Goal: Transaction & Acquisition: Purchase product/service

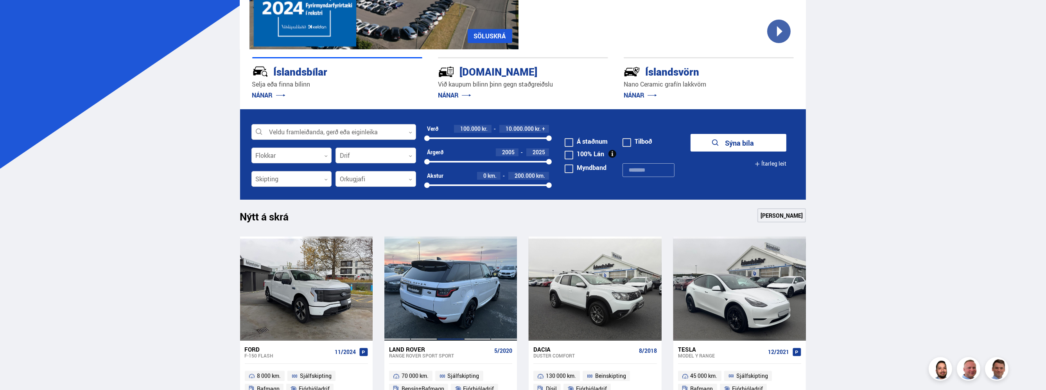
scroll to position [156, 0]
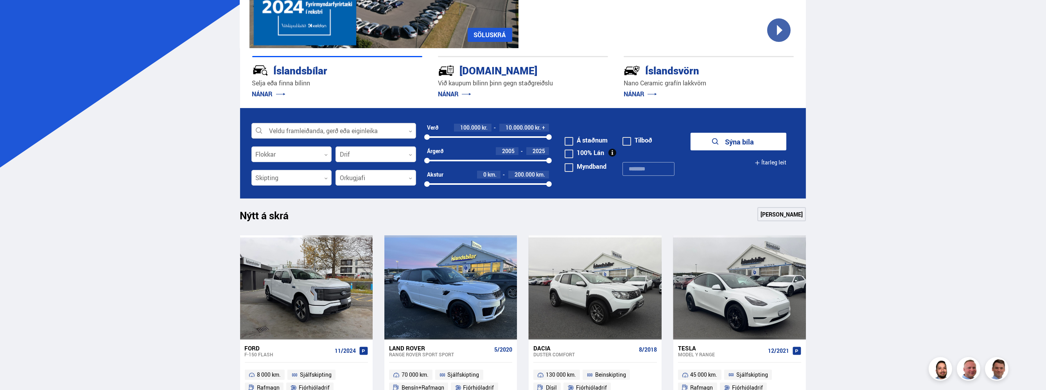
click at [407, 132] on div at bounding box center [333, 131] width 165 height 16
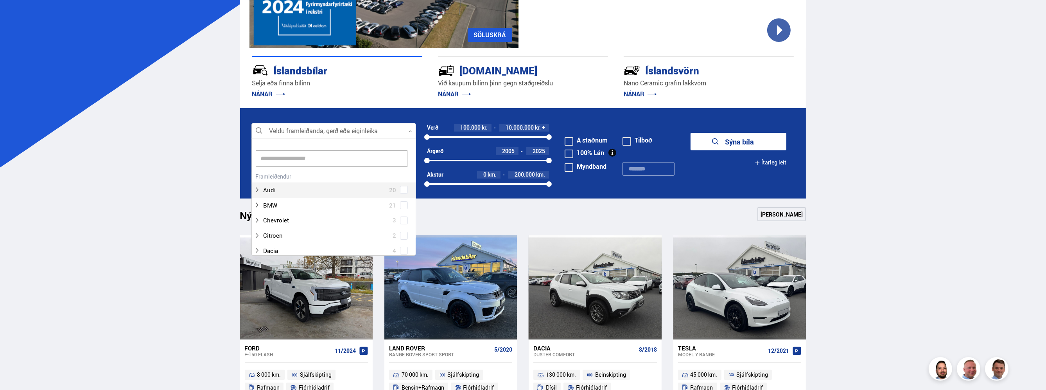
scroll to position [117, 162]
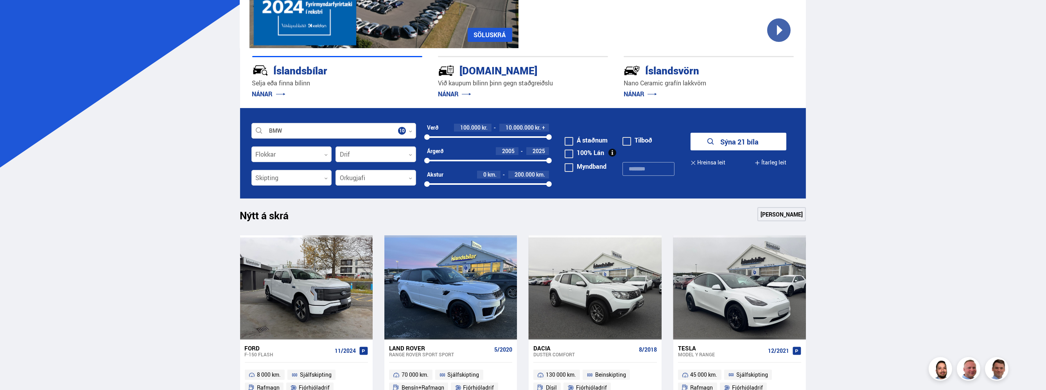
click at [697, 139] on button "Sýna 21 bíla" at bounding box center [739, 142] width 96 height 18
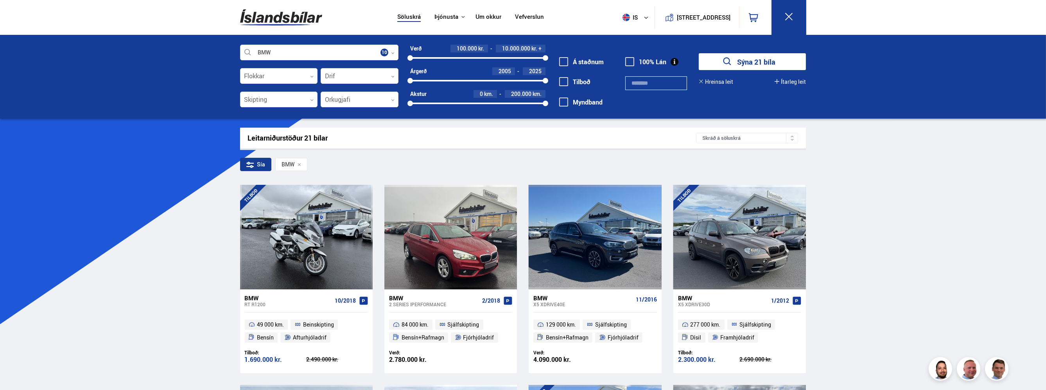
click at [715, 77] on div "Sýna 21 bíla [GEOGRAPHIC_DATA] leit Ítarleg leit" at bounding box center [746, 69] width 119 height 32
click at [715, 81] on button "Hreinsa leit" at bounding box center [716, 82] width 34 height 6
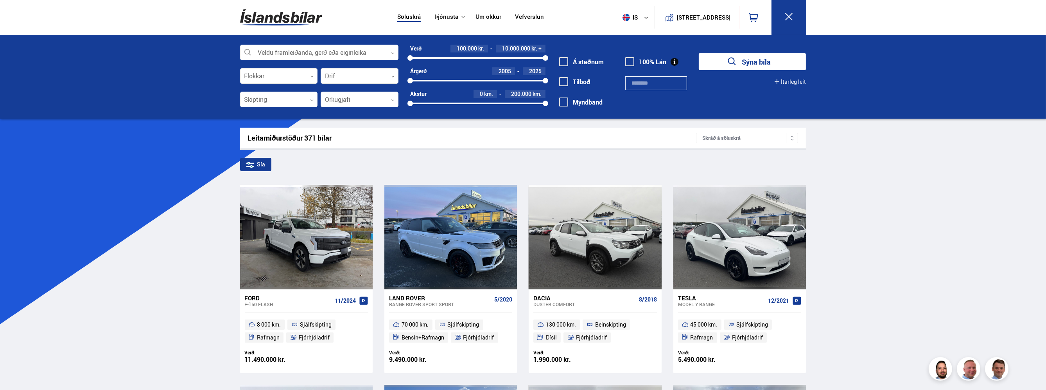
click at [632, 59] on span at bounding box center [629, 61] width 9 height 9
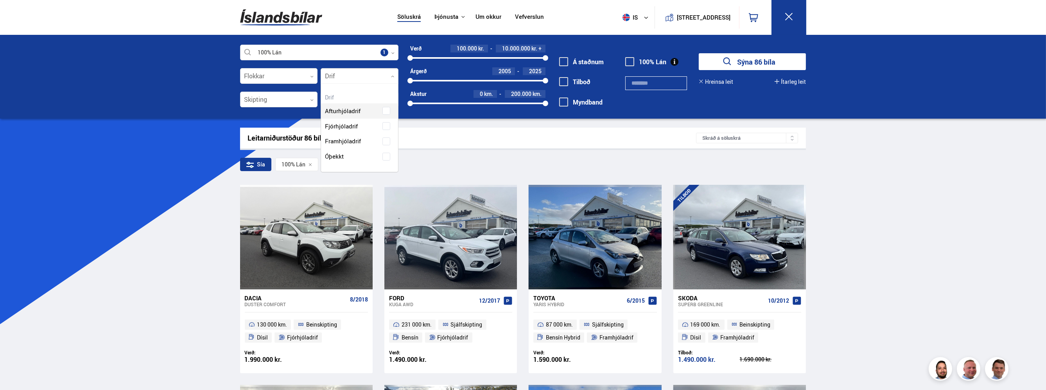
click at [391, 72] on div at bounding box center [360, 76] width 78 height 16
click at [390, 125] on div "Afturhjóladrif Fjórhjóladrif Framhjóladrif Óþekkt" at bounding box center [359, 128] width 77 height 72
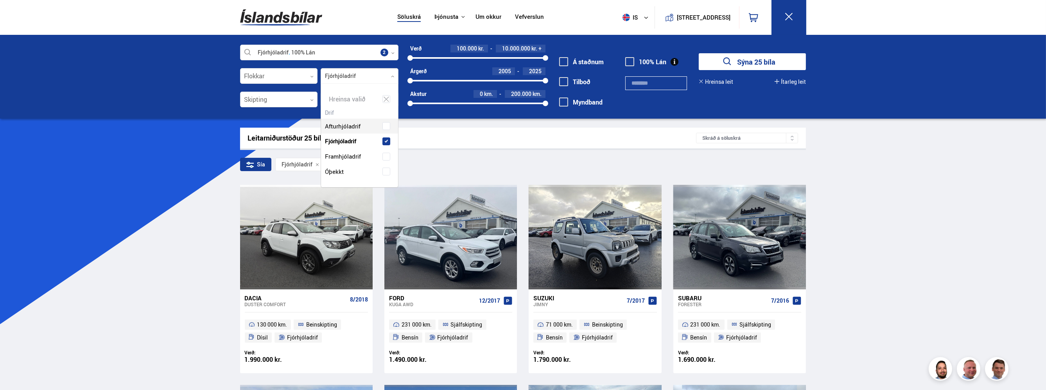
click at [756, 94] on div "Fjórhjóladrif 100% Lán Veldu framleiðanda, gerð eða eiginleika 2 Flokkar 0 Fjór…" at bounding box center [523, 81] width 579 height 72
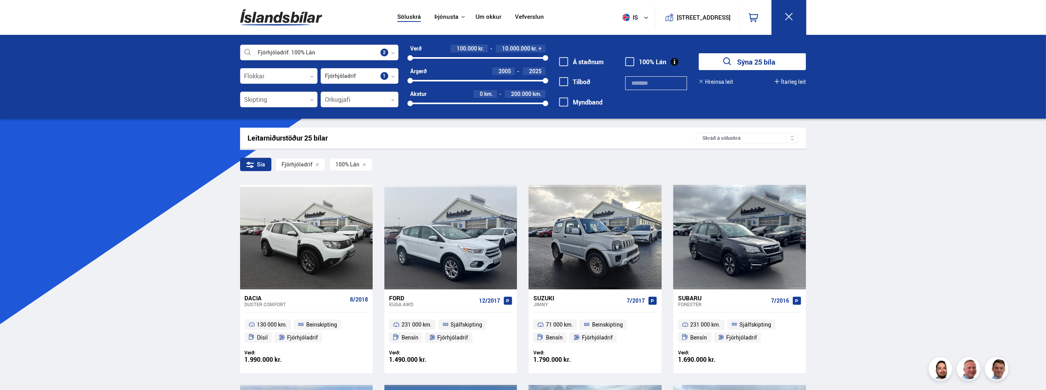
click at [383, 98] on div at bounding box center [360, 100] width 78 height 16
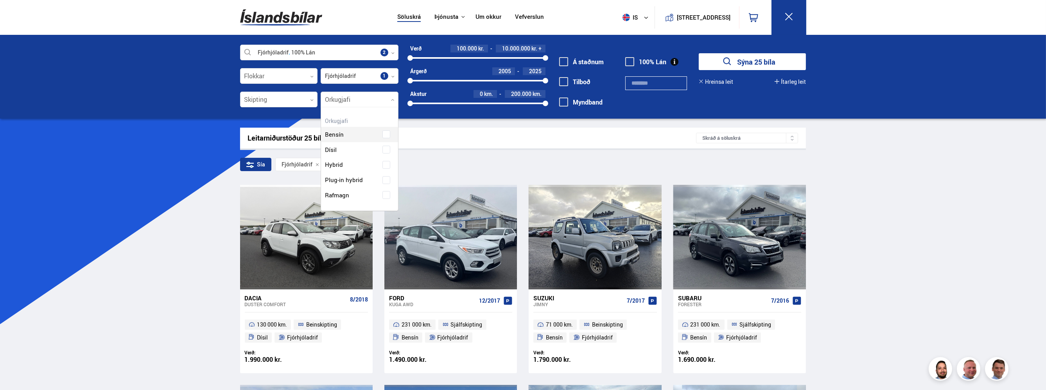
scroll to position [102, 77]
click at [301, 99] on div at bounding box center [279, 100] width 78 height 16
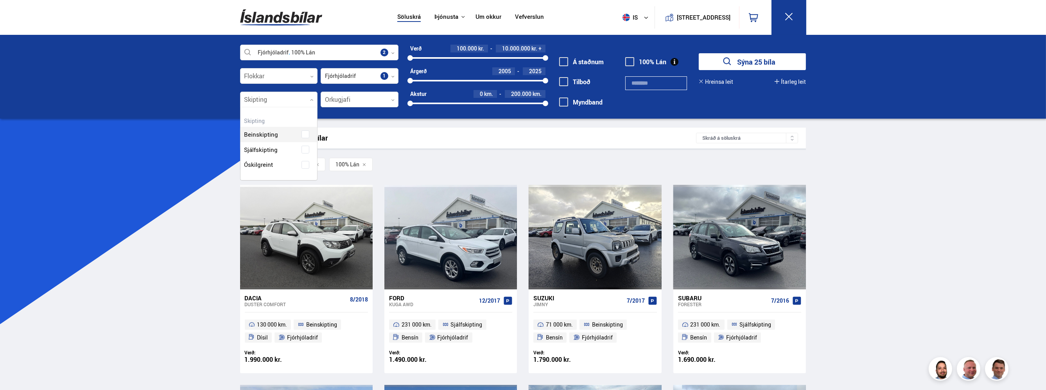
scroll to position [72, 77]
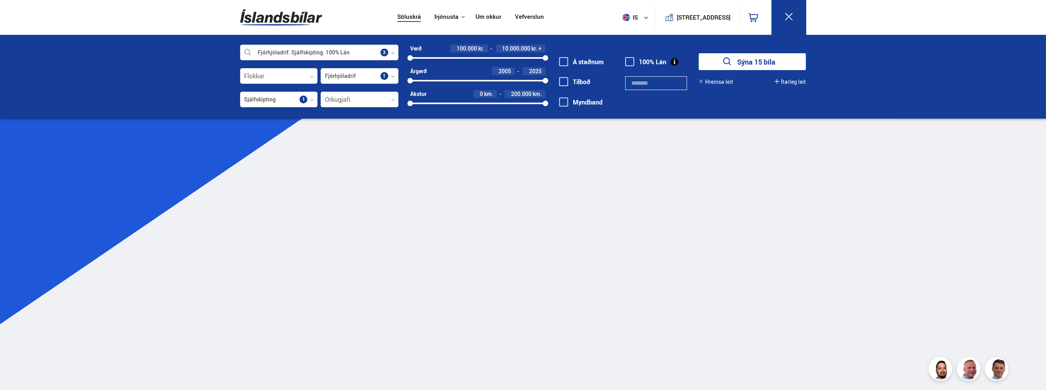
click at [862, 94] on div "Fjórhjóladrif Sjálfskipting 100% Lán Veldu framleiðanda, gerð eða eiginleika 3 …" at bounding box center [523, 77] width 1046 height 84
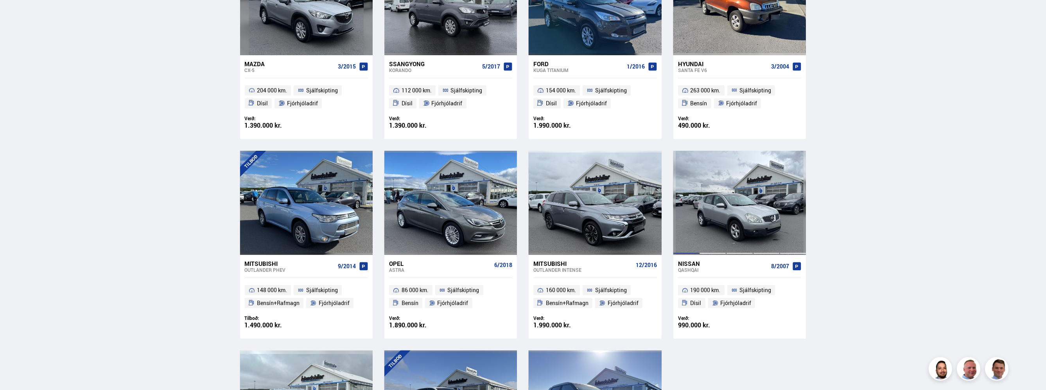
scroll to position [430, 0]
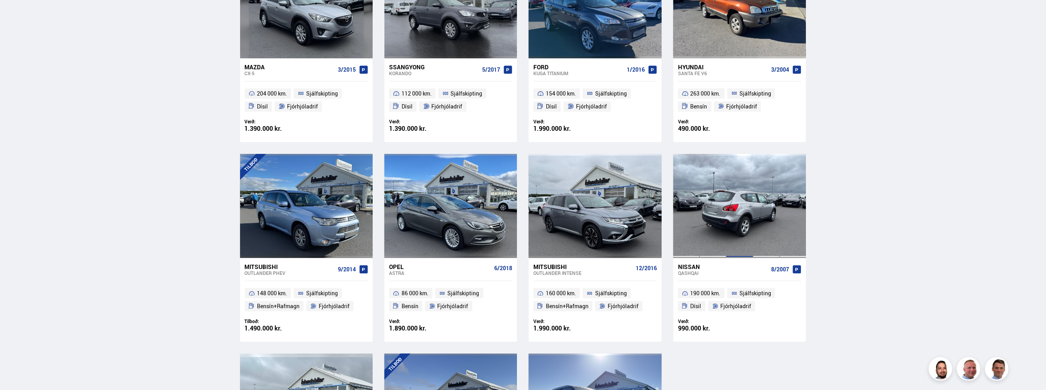
click at [727, 180] on div at bounding box center [739, 206] width 27 height 104
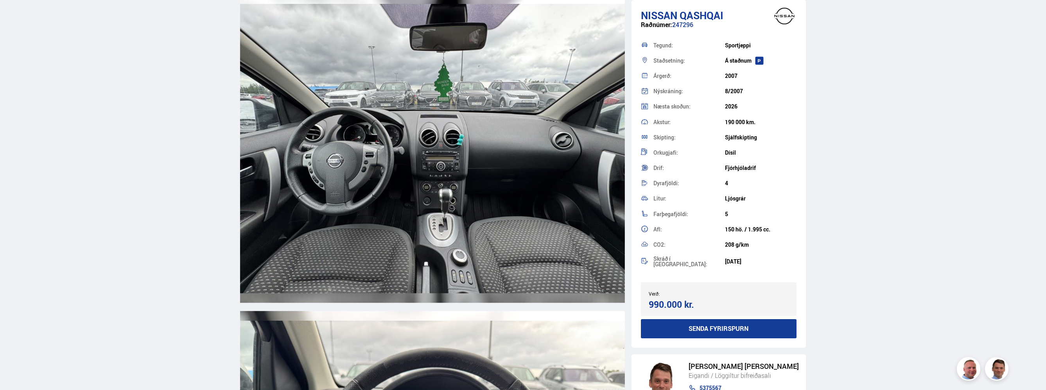
scroll to position [3246, 0]
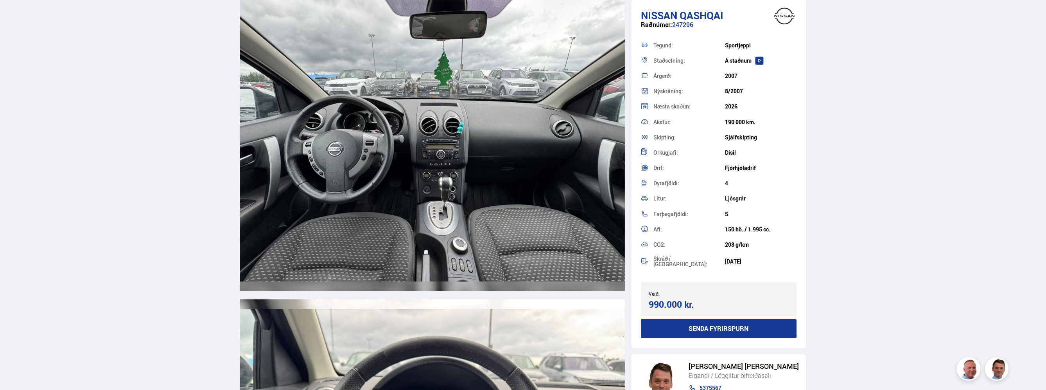
click at [366, 160] on img at bounding box center [432, 136] width 385 height 308
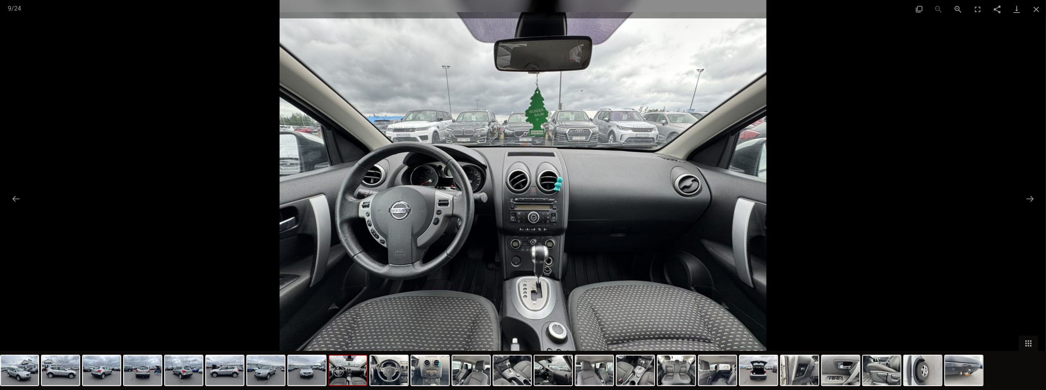
click at [435, 226] on img at bounding box center [523, 195] width 487 height 390
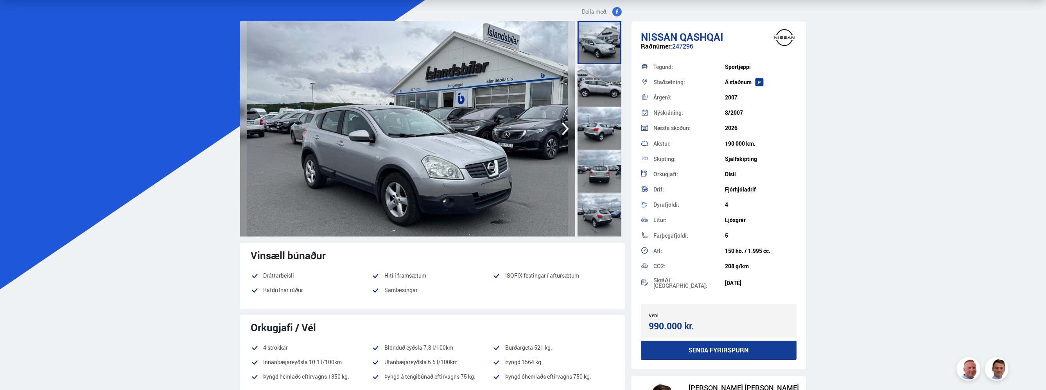
scroll to position [0, 0]
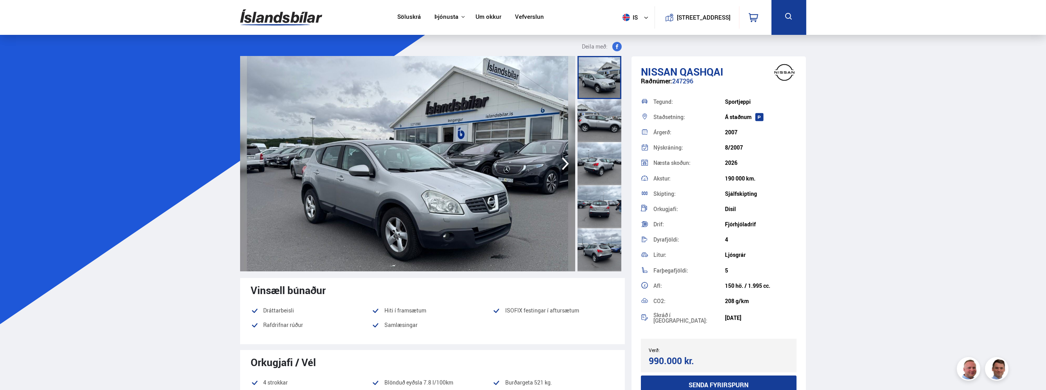
click at [413, 16] on link "Söluskrá" at bounding box center [408, 17] width 23 height 8
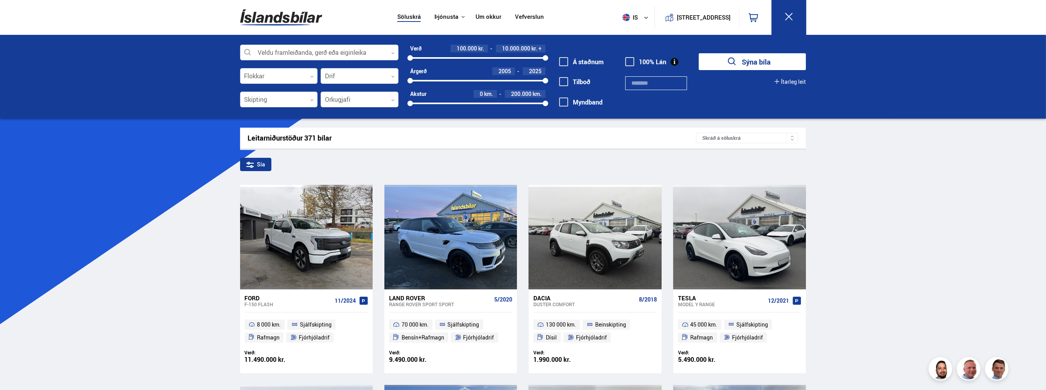
click at [478, 58] on div at bounding box center [477, 58] width 135 height 2
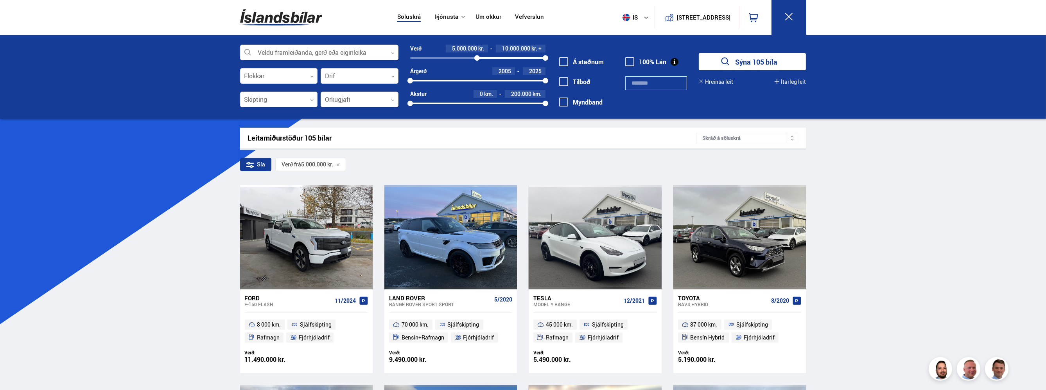
click at [393, 79] on div at bounding box center [360, 76] width 78 height 16
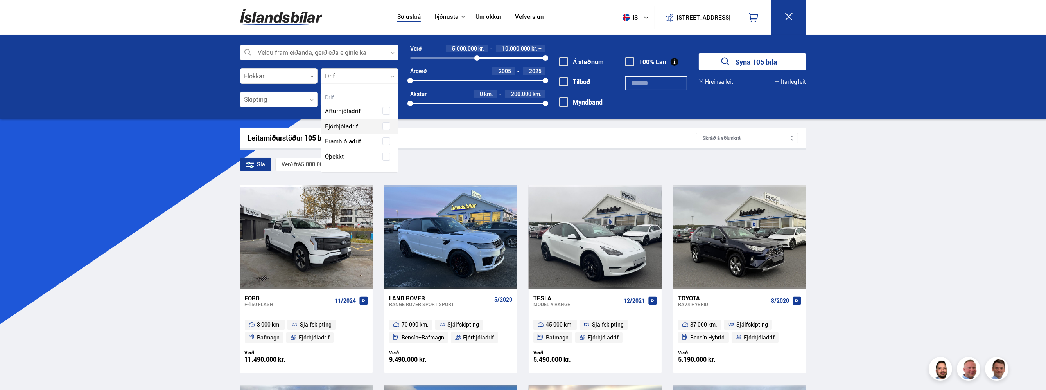
scroll to position [102, 77]
click at [385, 126] on div "Afturhjóladrif Fjórhjóladrif Framhjóladrif Óþekkt" at bounding box center [359, 128] width 77 height 72
click at [433, 129] on div "Leitarniðurstöður 88 bílar Skráð á [GEOGRAPHIC_DATA]" at bounding box center [523, 137] width 566 height 21
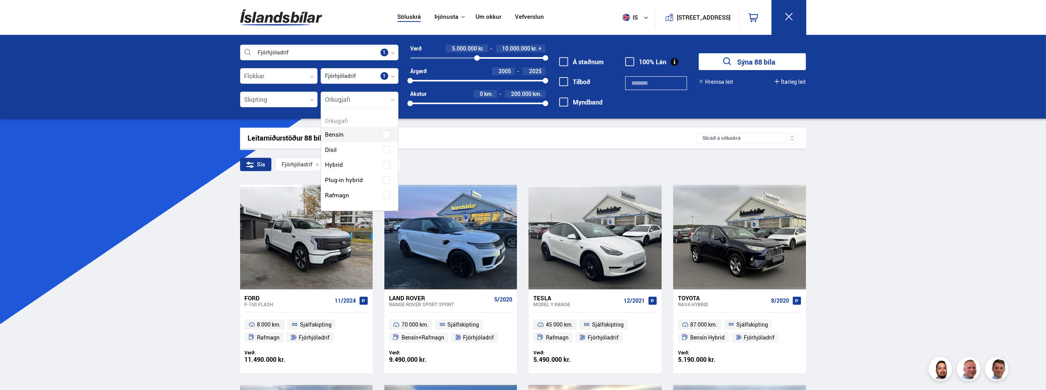
click at [394, 101] on icon at bounding box center [393, 100] width 4 height 4
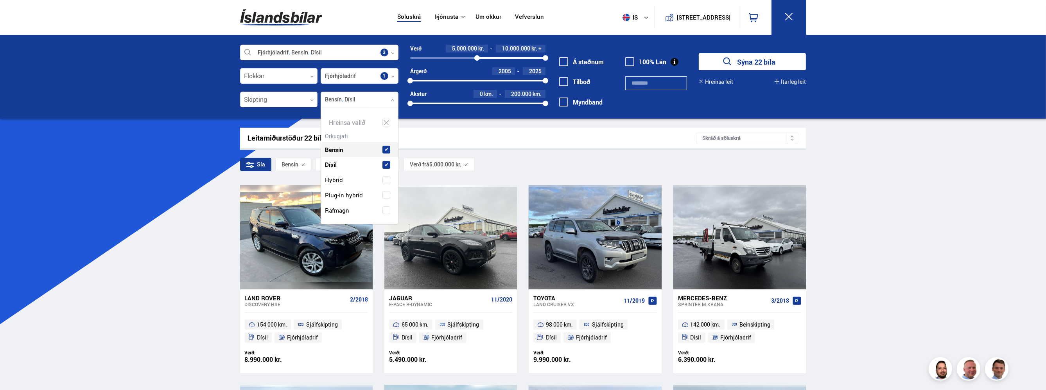
click at [314, 102] on div at bounding box center [279, 100] width 78 height 16
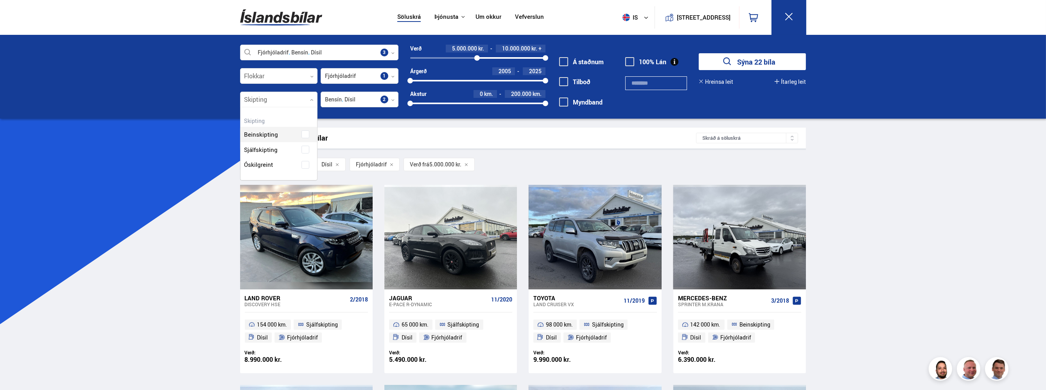
scroll to position [72, 77]
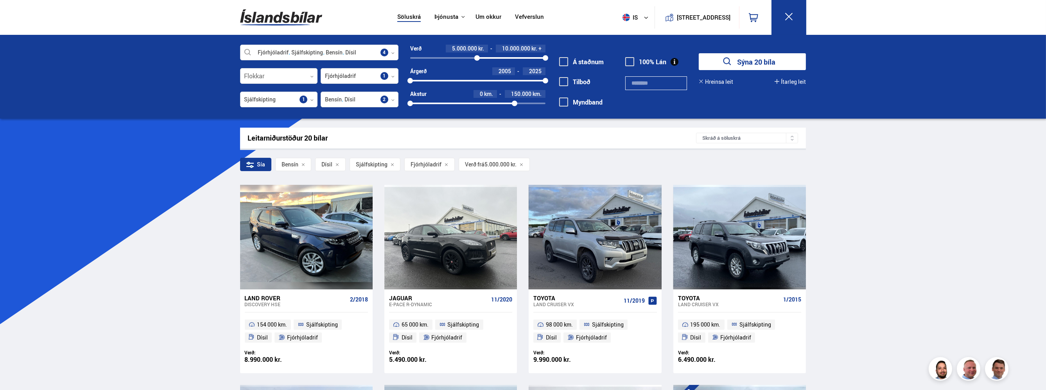
drag, startPoint x: 547, startPoint y: 102, endPoint x: 515, endPoint y: 106, distance: 32.4
click at [515, 106] on div "0 154314" at bounding box center [477, 103] width 135 height 7
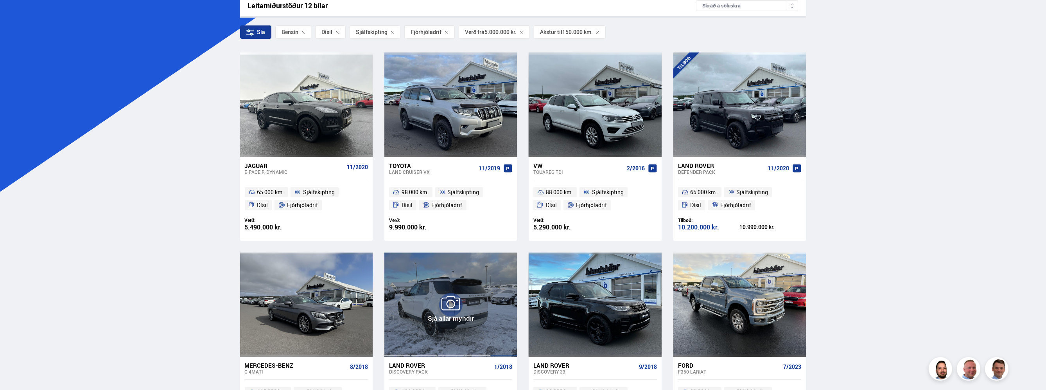
scroll to position [111, 0]
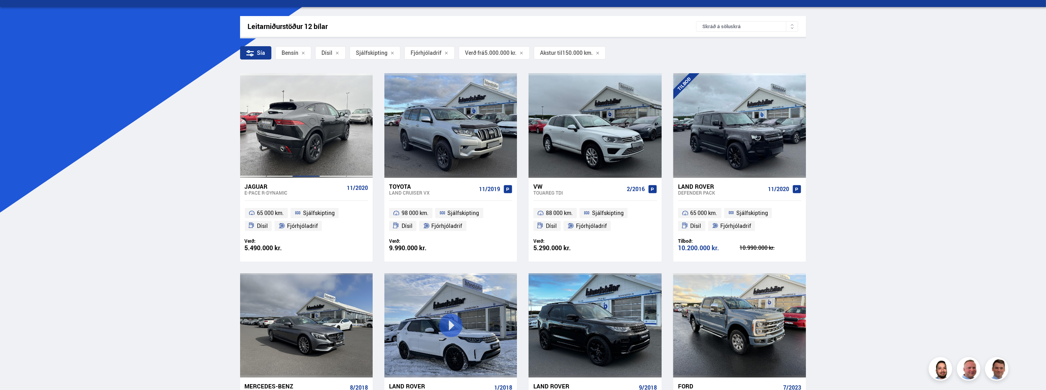
click at [311, 130] on div at bounding box center [306, 125] width 27 height 104
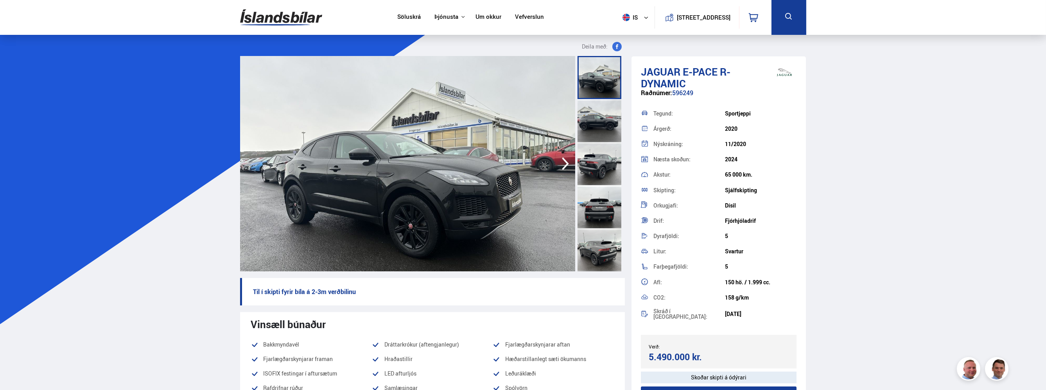
click at [602, 115] on div at bounding box center [600, 120] width 44 height 43
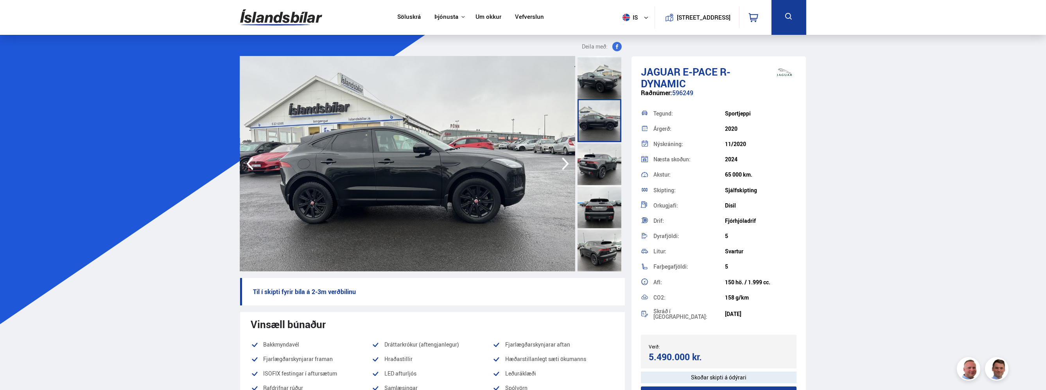
click at [598, 156] on div at bounding box center [600, 163] width 44 height 43
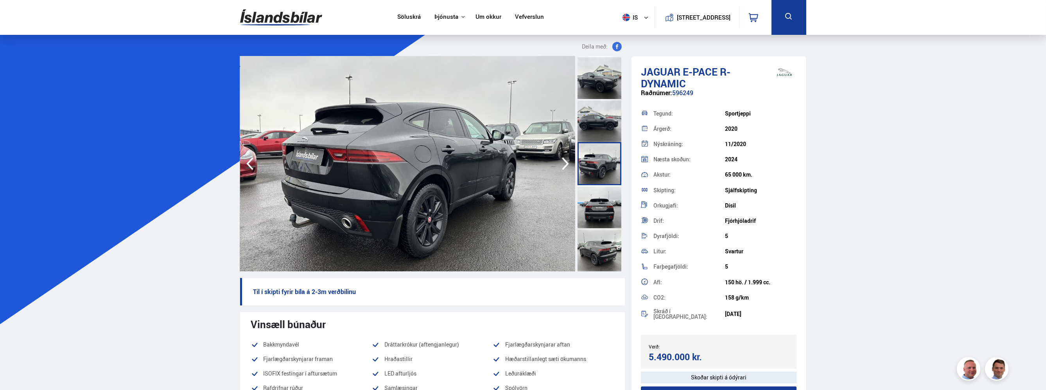
click at [596, 206] on div at bounding box center [600, 206] width 44 height 43
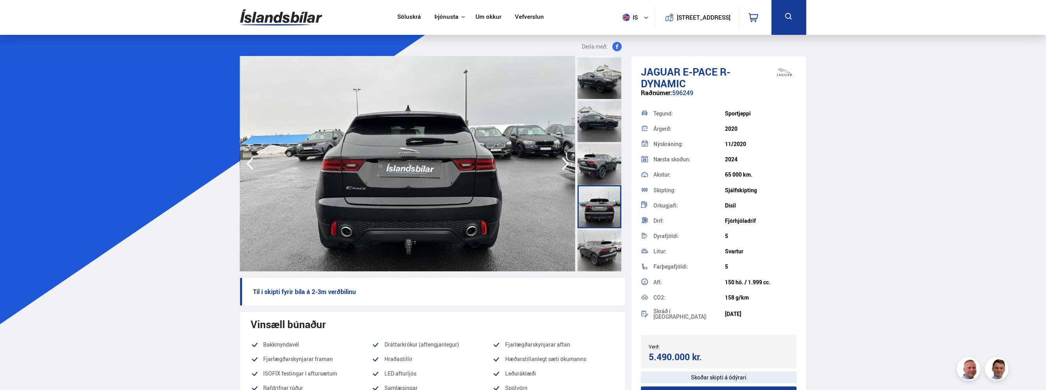
click at [599, 239] on div at bounding box center [600, 249] width 44 height 43
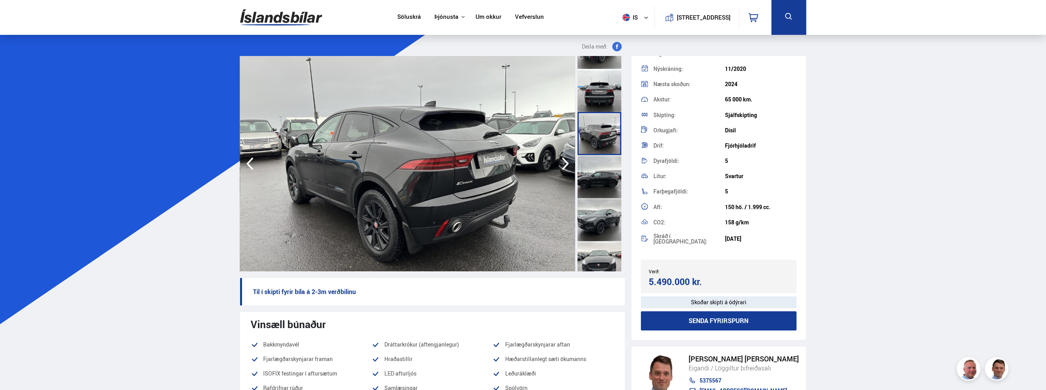
scroll to position [117, 0]
click at [606, 169] on div at bounding box center [600, 175] width 44 height 43
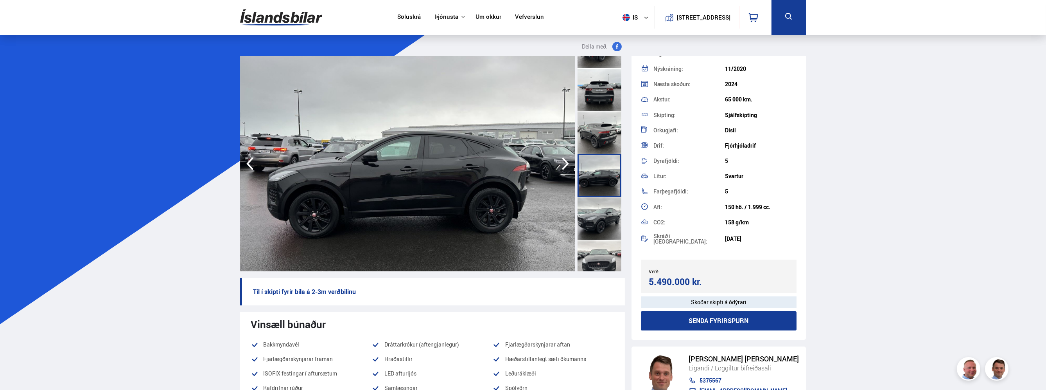
click at [592, 207] on div at bounding box center [600, 218] width 44 height 43
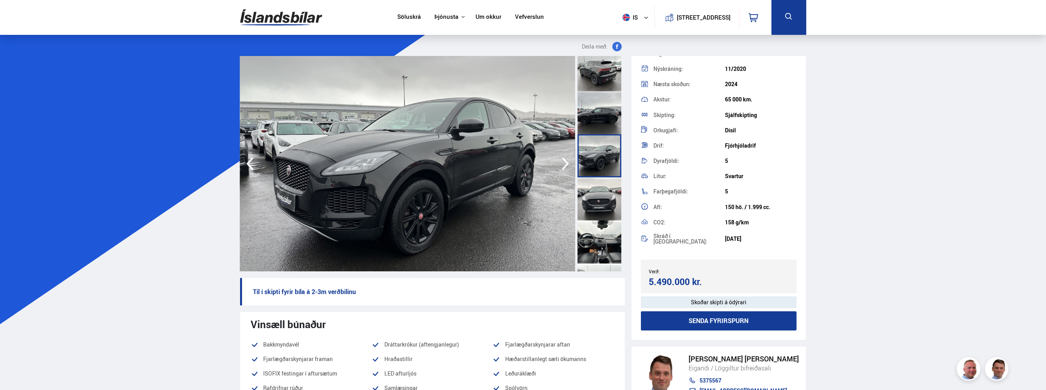
scroll to position [196, 0]
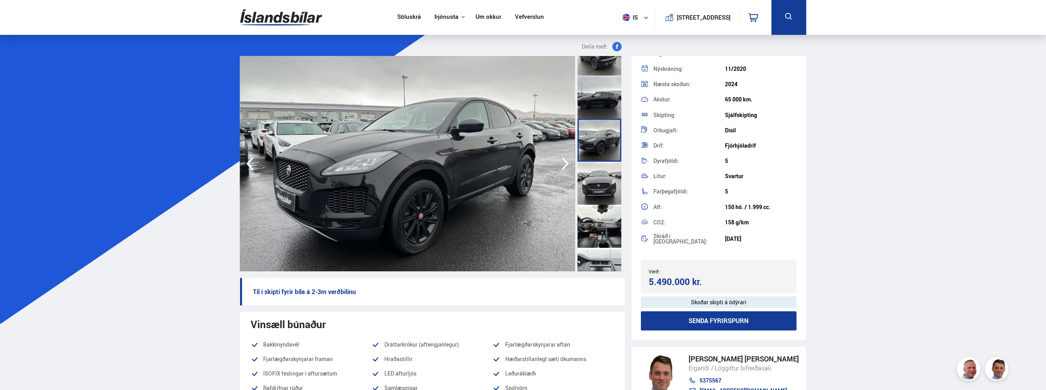
click at [601, 189] on div at bounding box center [600, 183] width 44 height 43
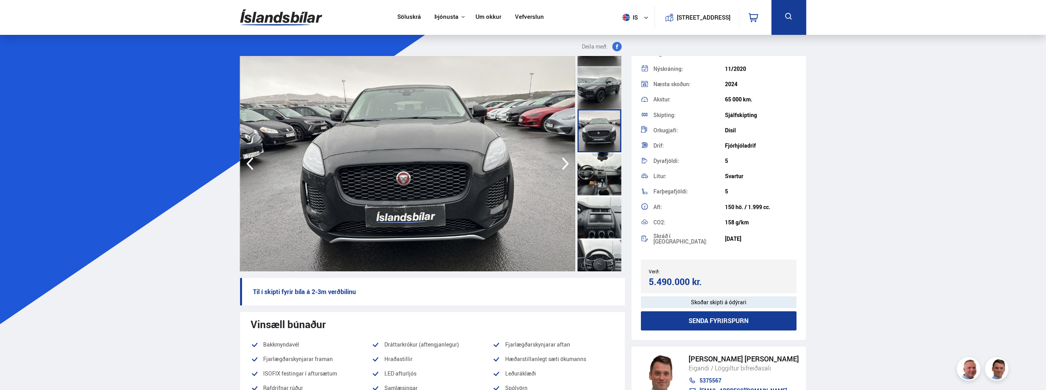
scroll to position [274, 0]
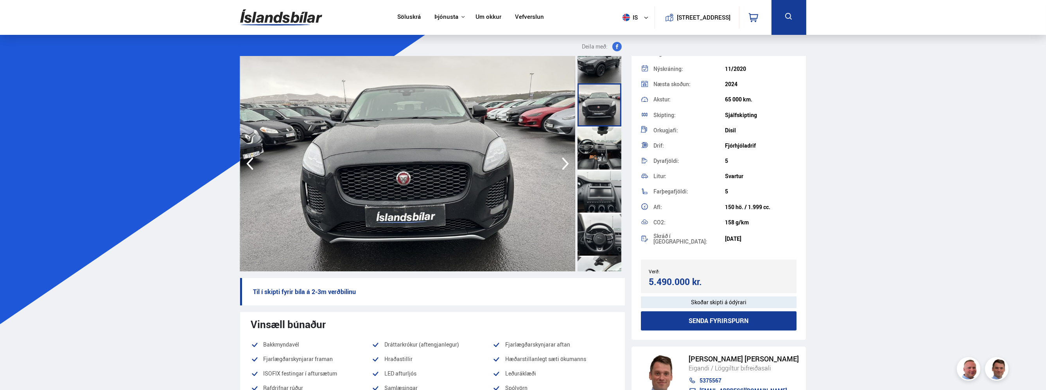
click at [604, 161] on div at bounding box center [600, 147] width 44 height 43
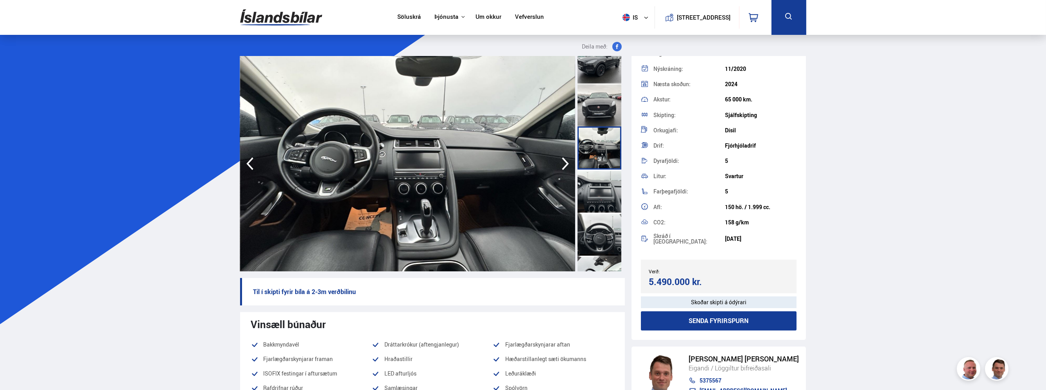
click at [593, 190] on div at bounding box center [600, 190] width 44 height 43
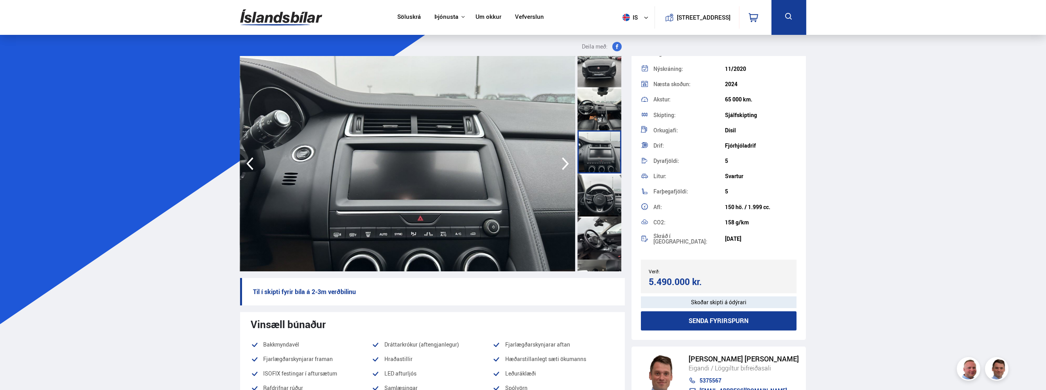
scroll to position [352, 0]
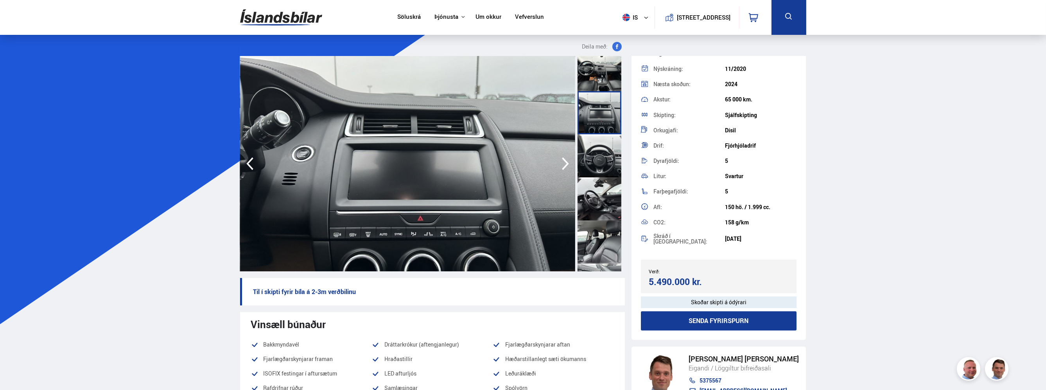
click at [599, 169] on div at bounding box center [600, 155] width 44 height 43
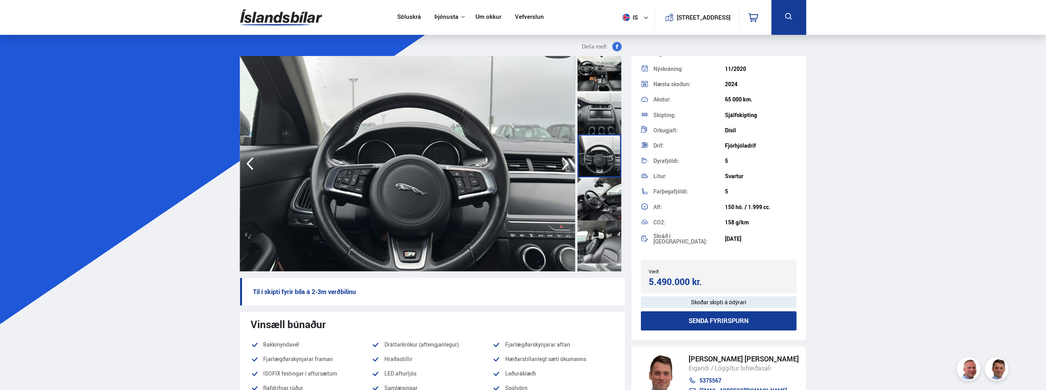
click at [592, 197] on div at bounding box center [600, 198] width 44 height 43
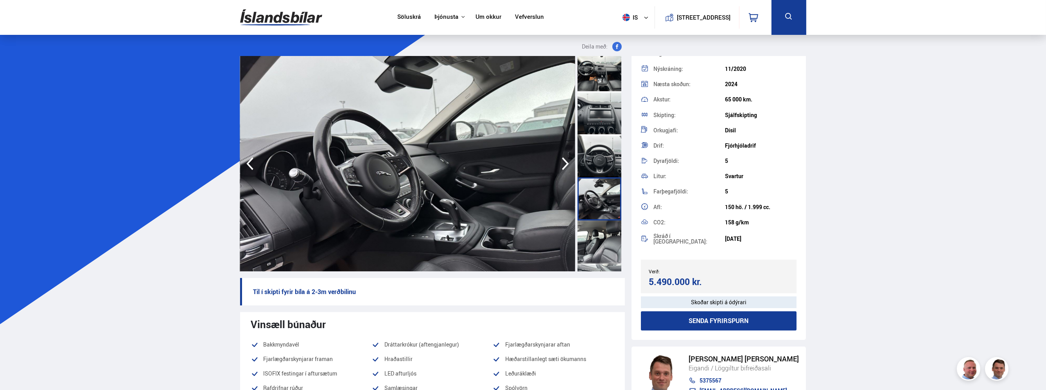
click at [588, 232] on div at bounding box center [600, 241] width 44 height 43
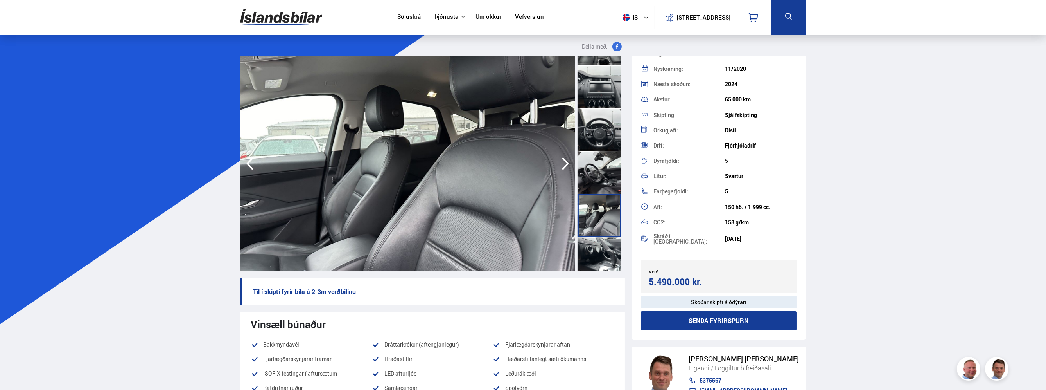
scroll to position [508, 0]
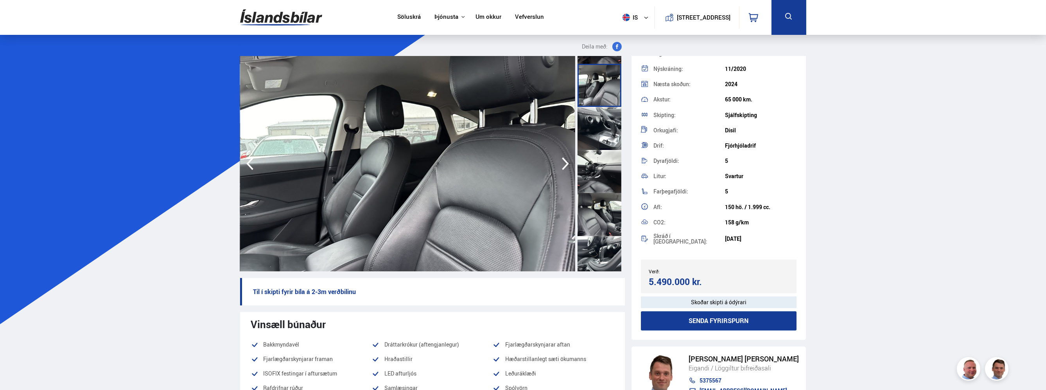
click at [601, 175] on div at bounding box center [600, 171] width 44 height 43
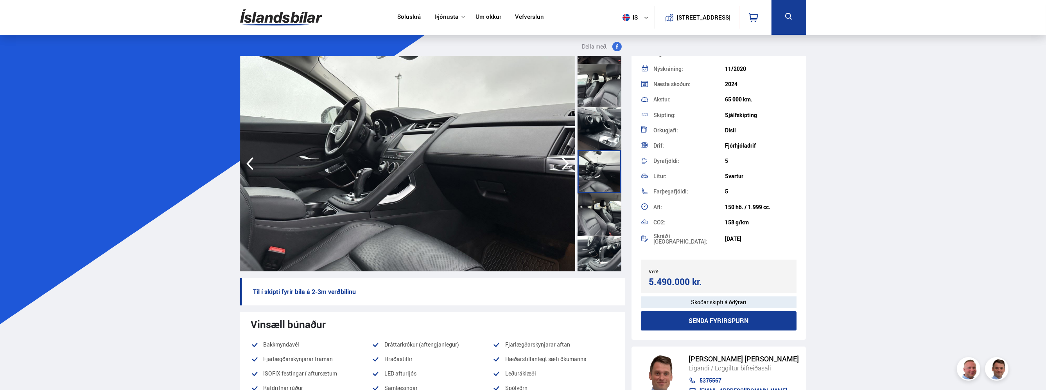
click at [597, 205] on div at bounding box center [600, 214] width 44 height 43
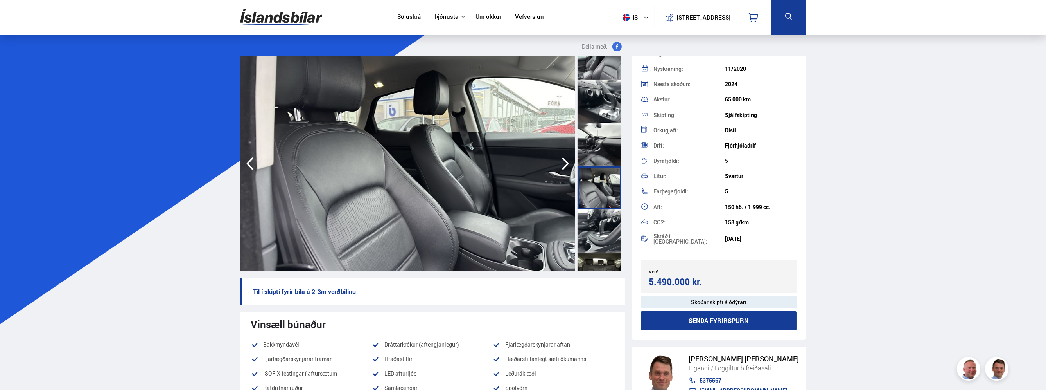
scroll to position [587, 0]
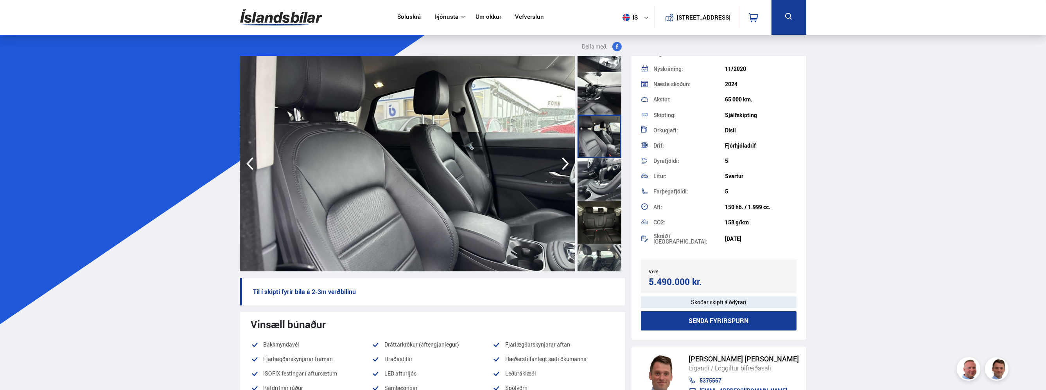
click at [598, 202] on div at bounding box center [600, 222] width 44 height 43
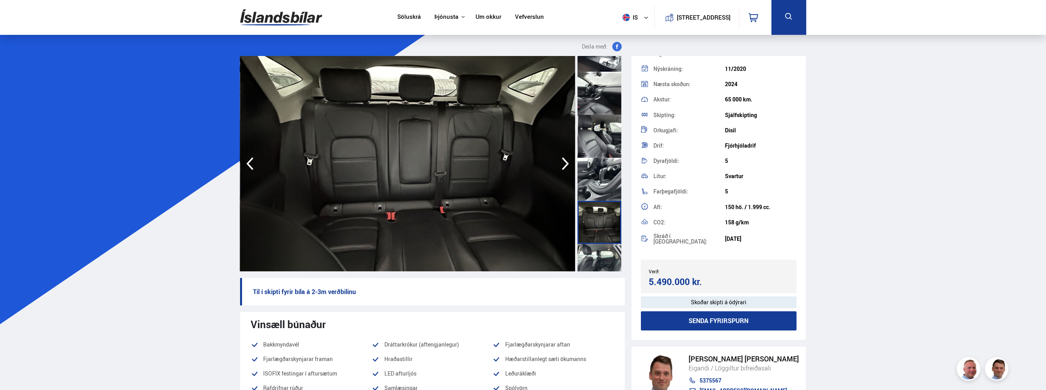
click at [599, 191] on div at bounding box center [600, 179] width 44 height 43
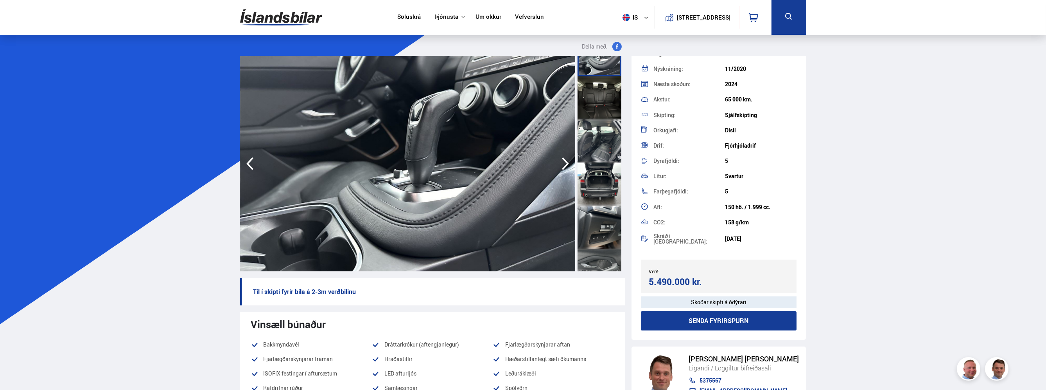
scroll to position [743, 0]
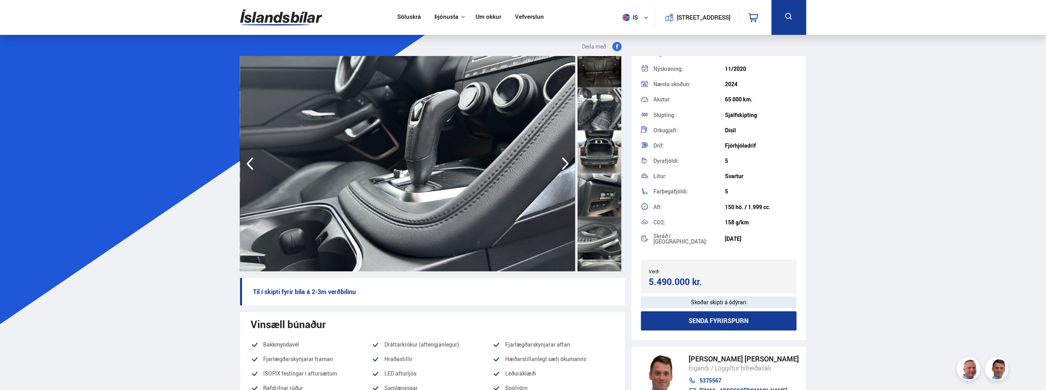
click at [598, 202] on div at bounding box center [600, 194] width 44 height 43
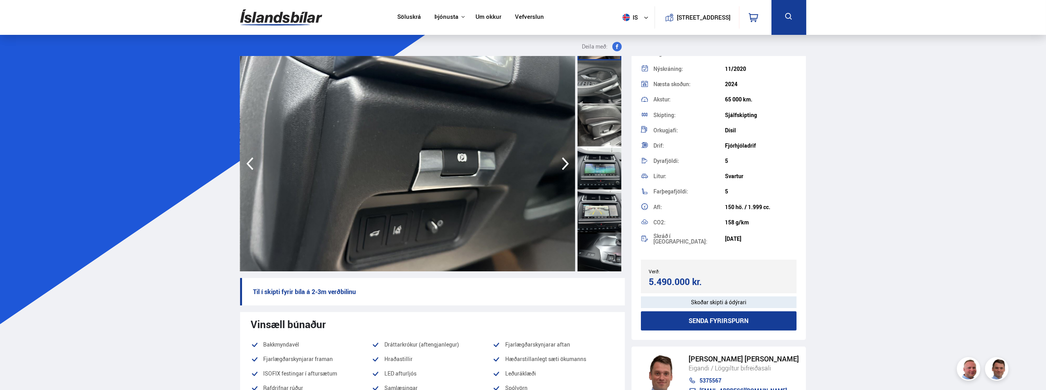
scroll to position [900, 0]
click at [598, 206] on div at bounding box center [600, 210] width 44 height 43
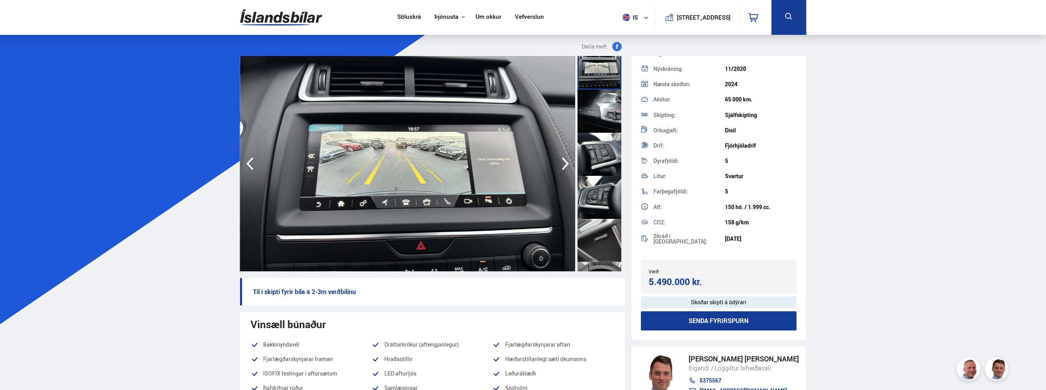
scroll to position [1056, 0]
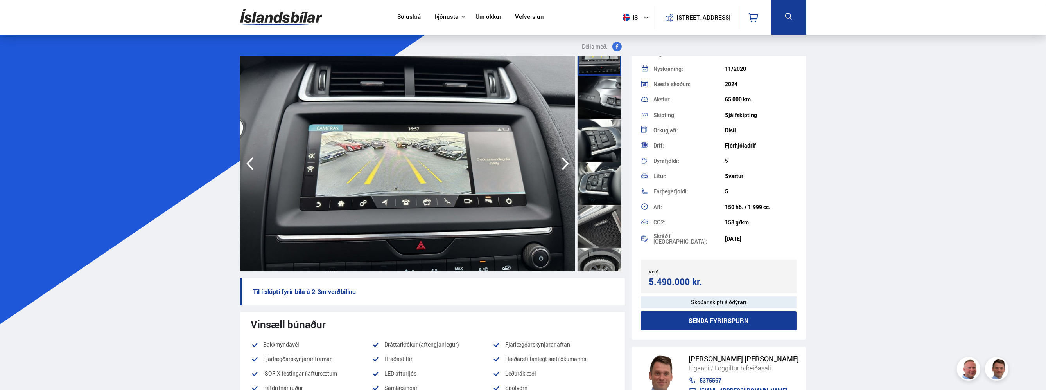
click at [599, 205] on div at bounding box center [600, 226] width 44 height 43
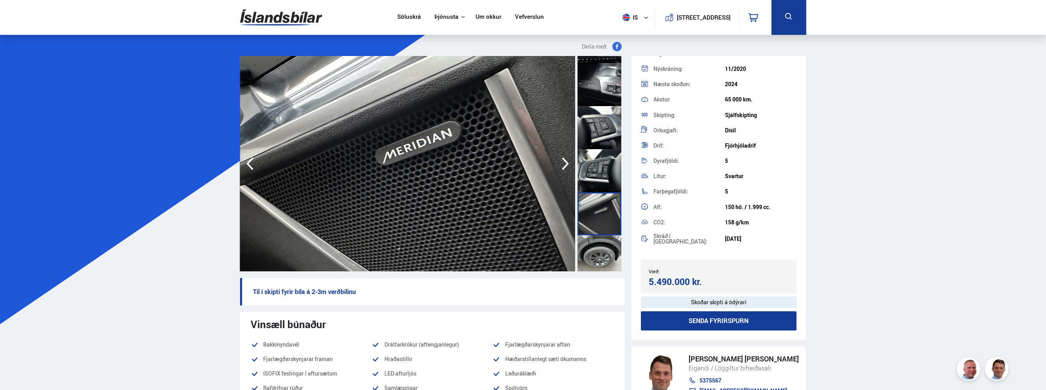
scroll to position [1075, 0]
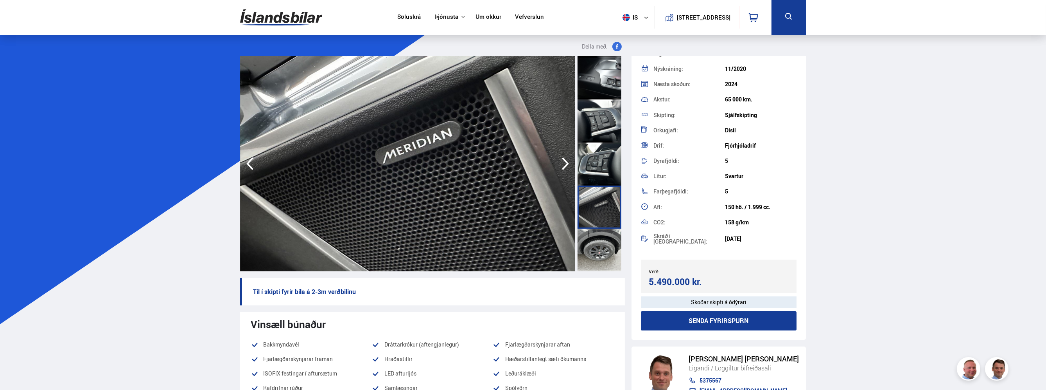
click at [597, 237] on div at bounding box center [600, 249] width 44 height 43
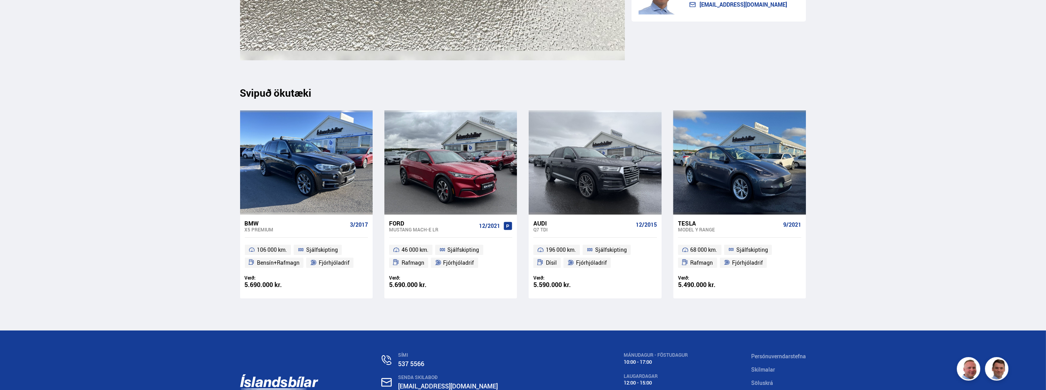
scroll to position [10247, 0]
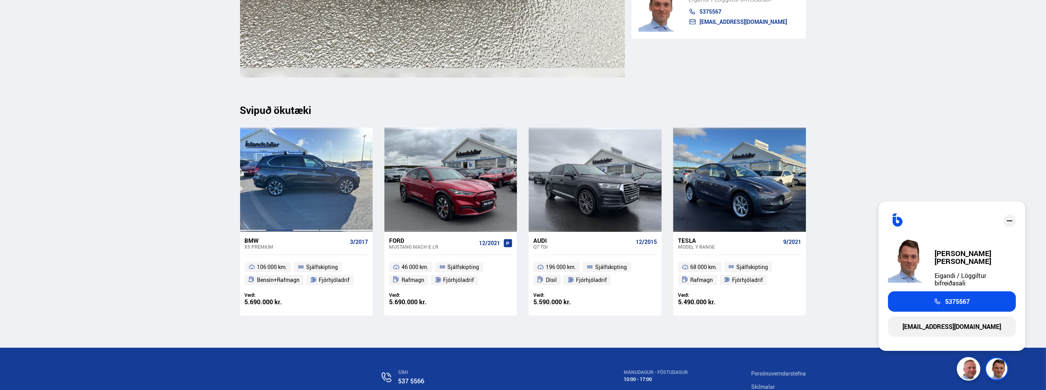
click at [285, 176] on div at bounding box center [279, 179] width 27 height 104
